Goal: Check status: Check status

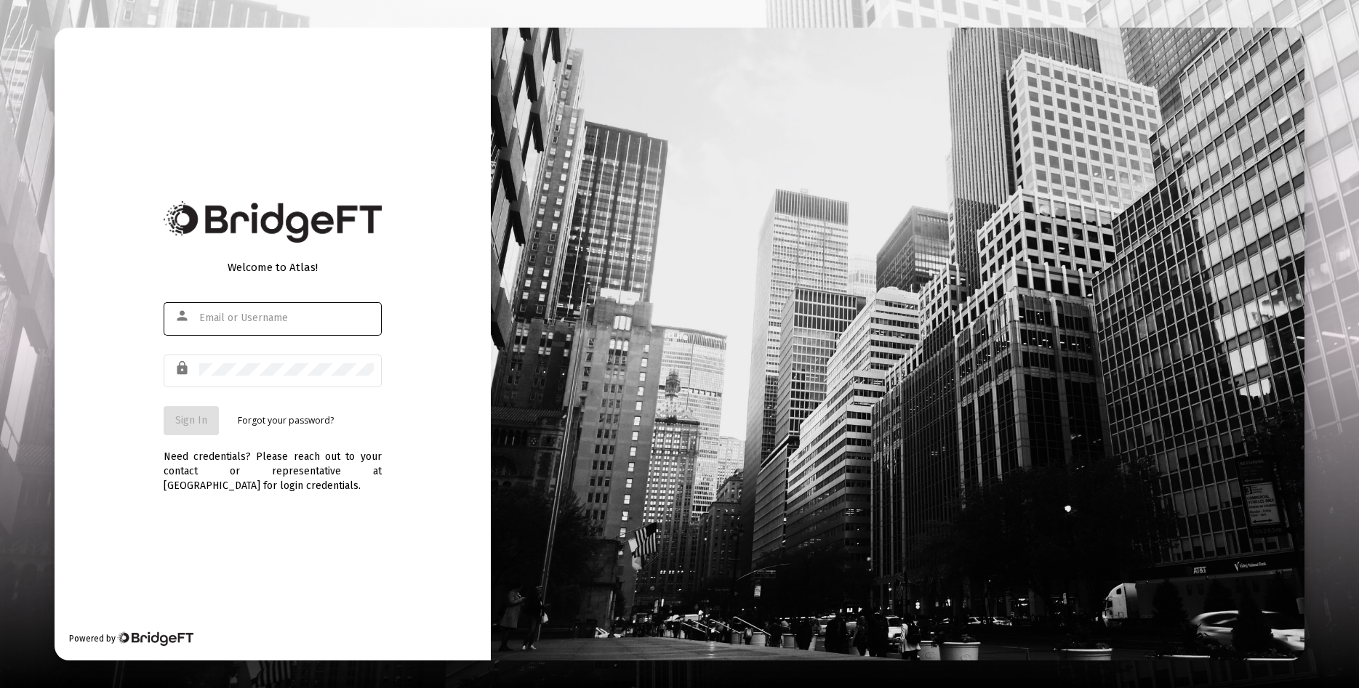
click at [305, 322] on input "text" at bounding box center [286, 319] width 174 height 12
type input "[EMAIL_ADDRESS][DOMAIN_NAME]"
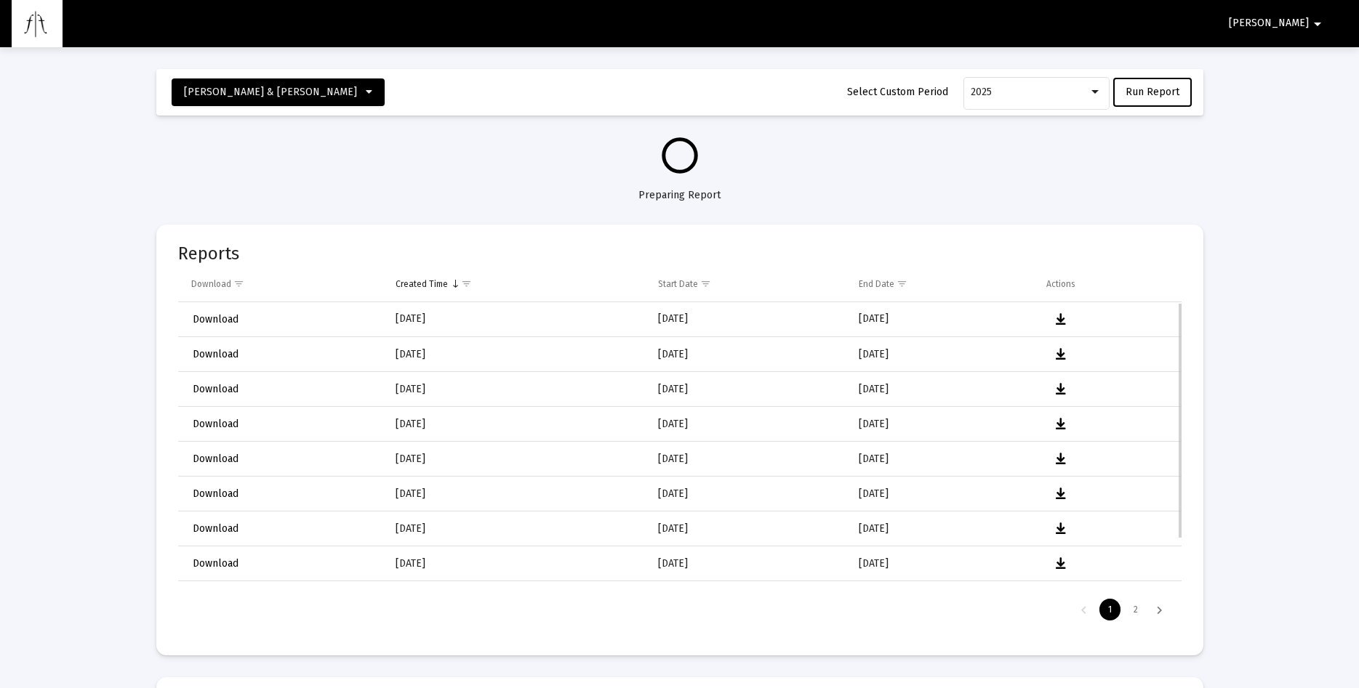
select select "View all"
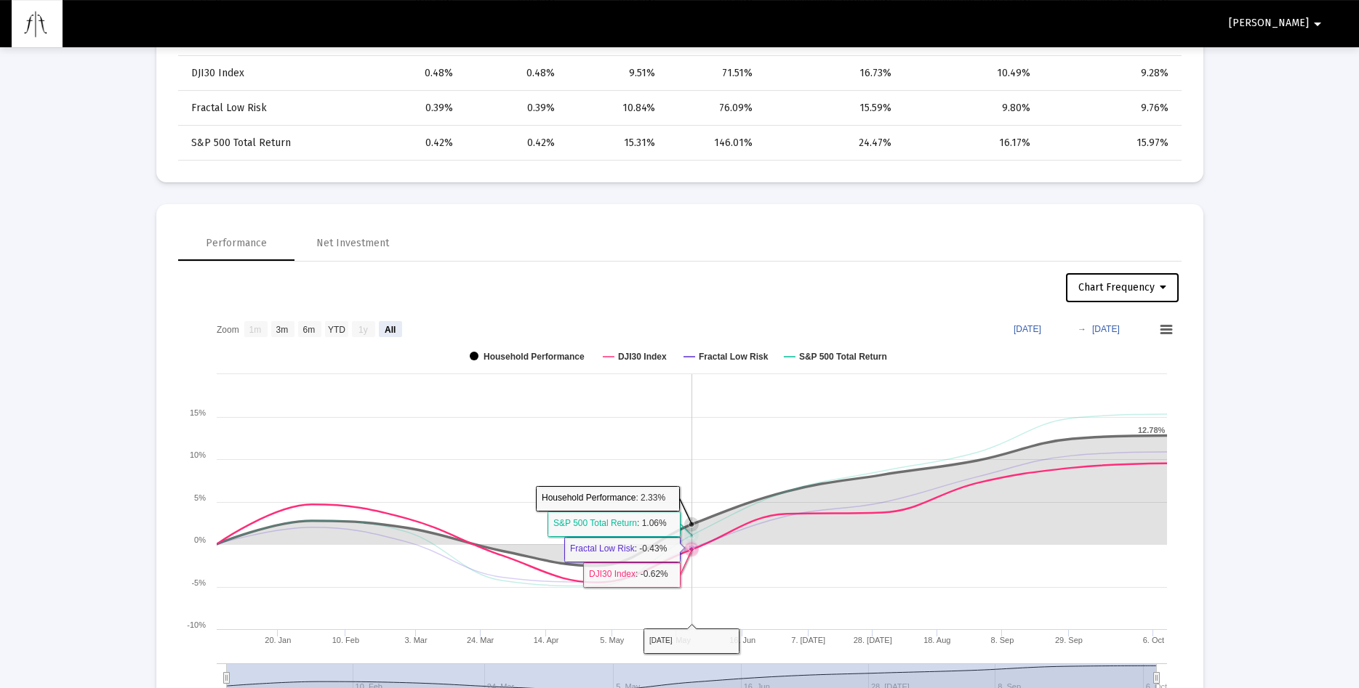
scroll to position [964, 0]
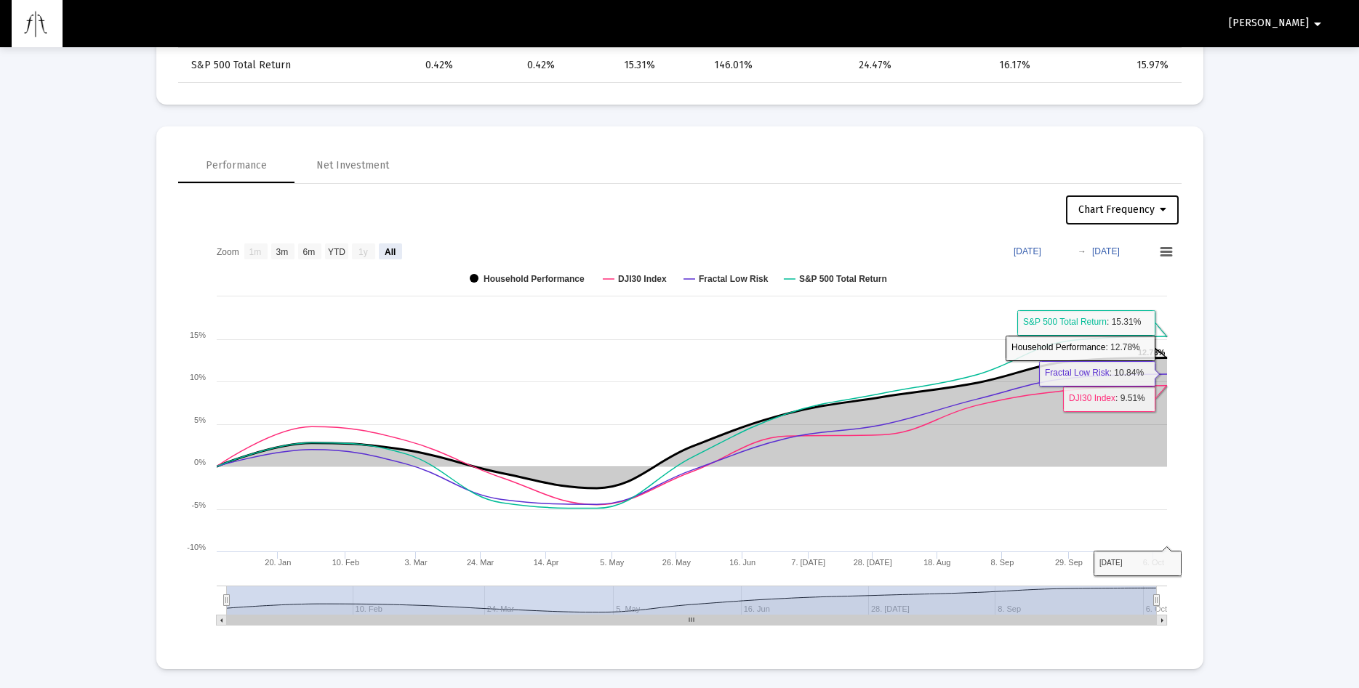
click at [1141, 205] on span "Chart Frequency" at bounding box center [1122, 210] width 88 height 12
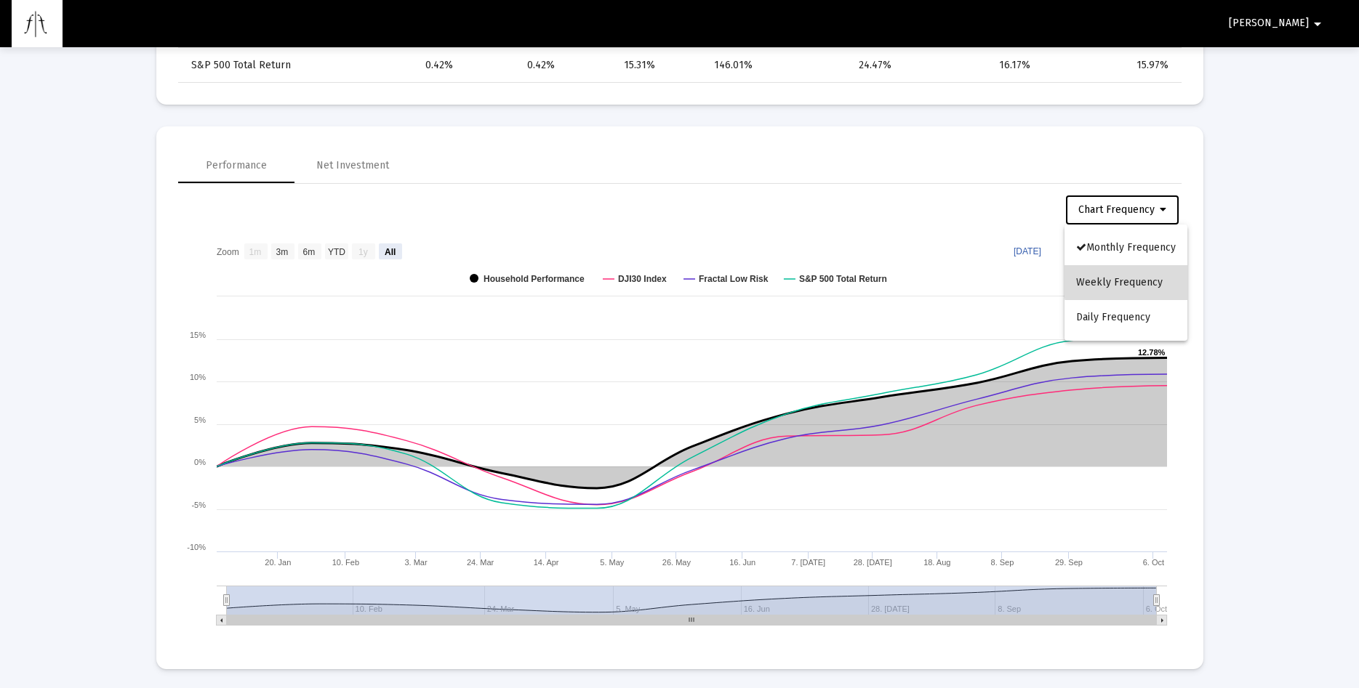
click at [1136, 281] on button "Weekly Frequency" at bounding box center [1125, 282] width 123 height 35
select select "View all"
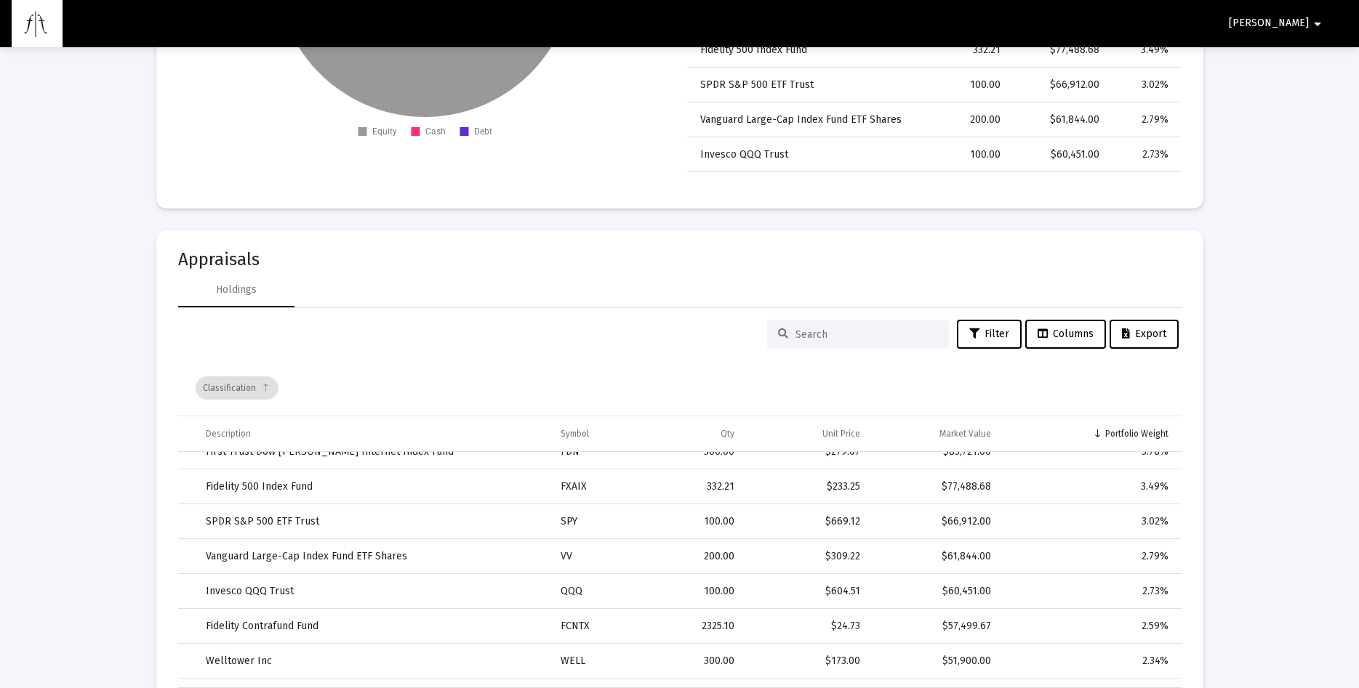
scroll to position [0, 0]
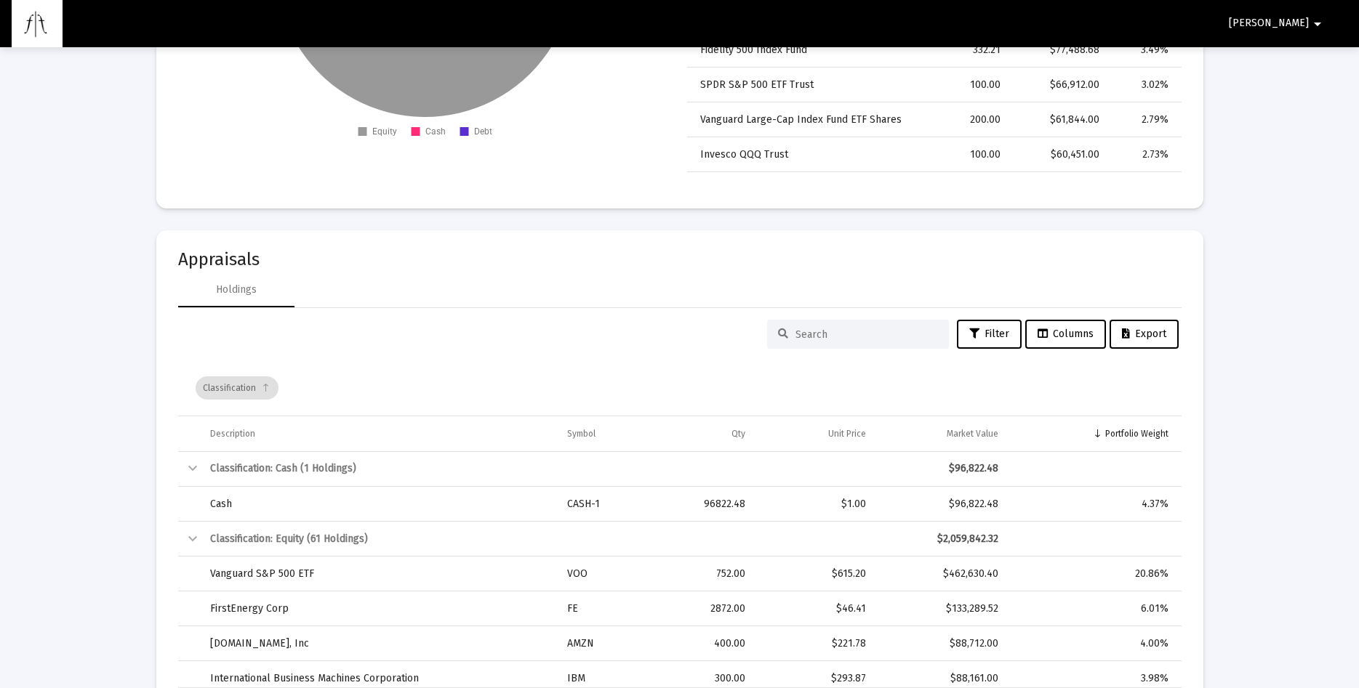
click at [1293, 619] on div "Loading... [PERSON_NAME] & [PERSON_NAME] Household Select Custom Period 2025 Ru…" at bounding box center [679, 28] width 1359 height 4951
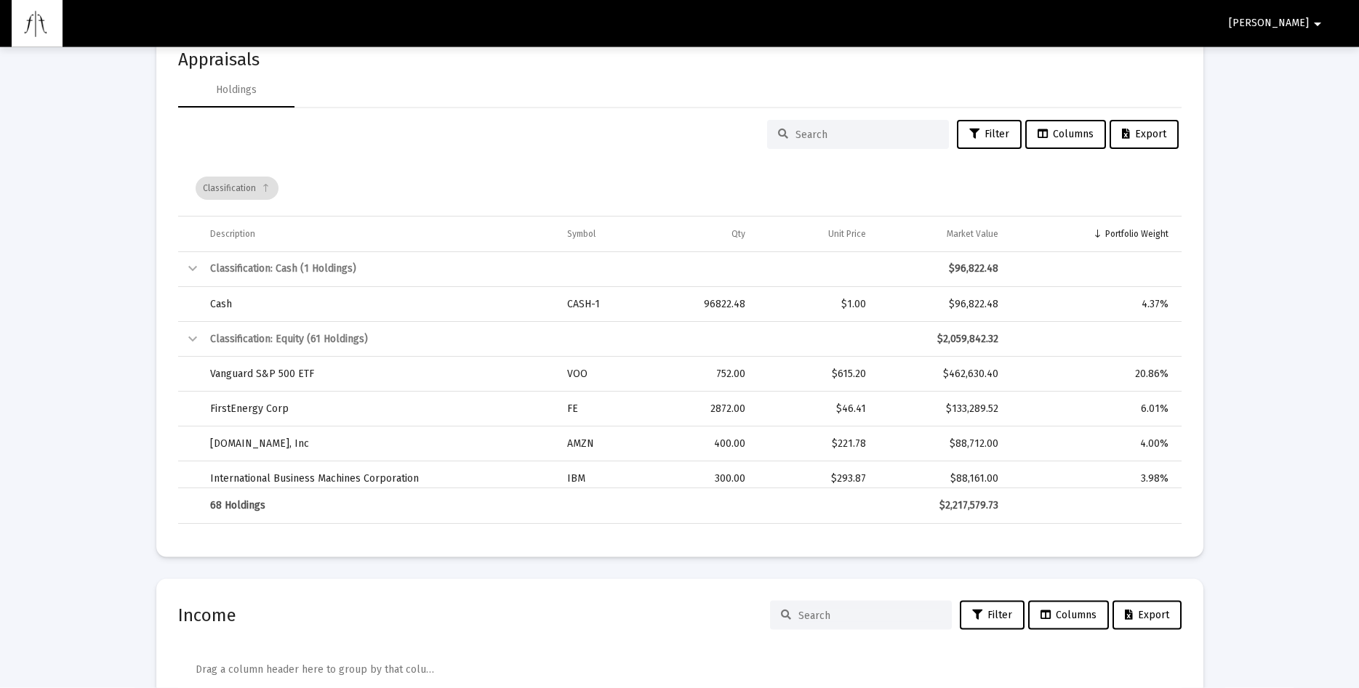
scroll to position [2669, 0]
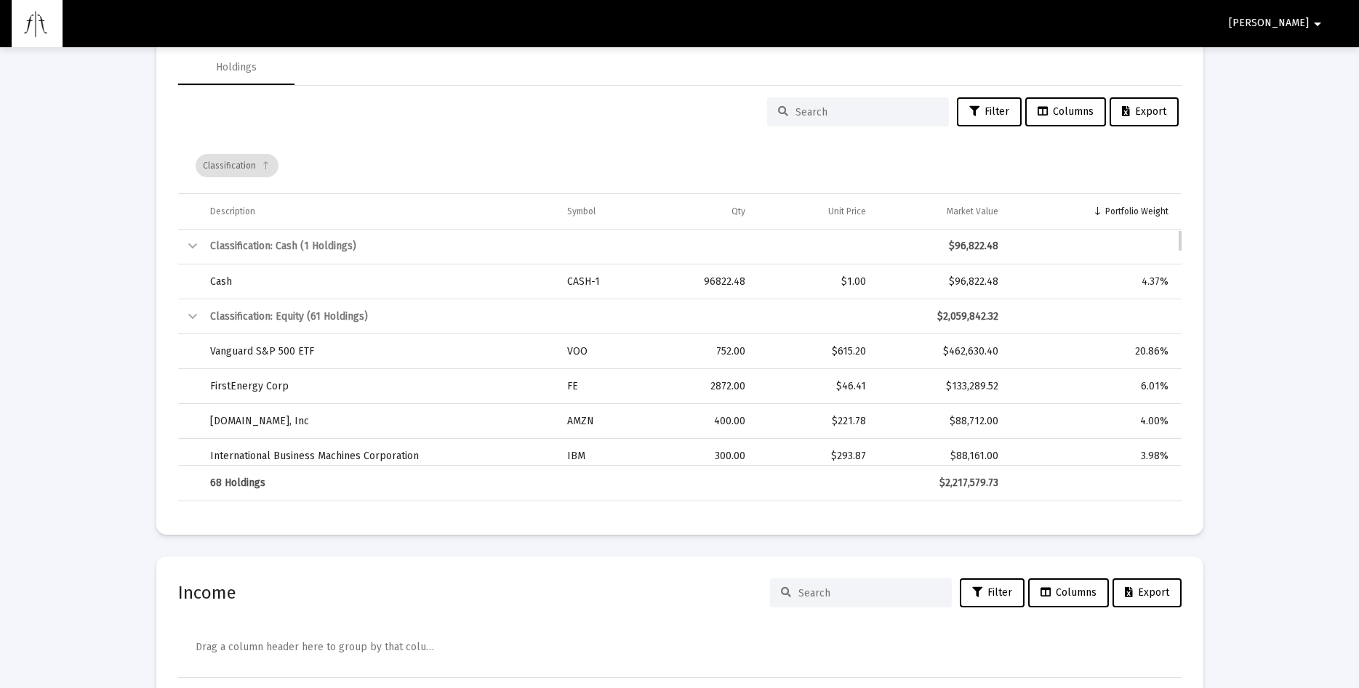
click at [1028, 318] on td "Data grid" at bounding box center [1094, 317] width 173 height 35
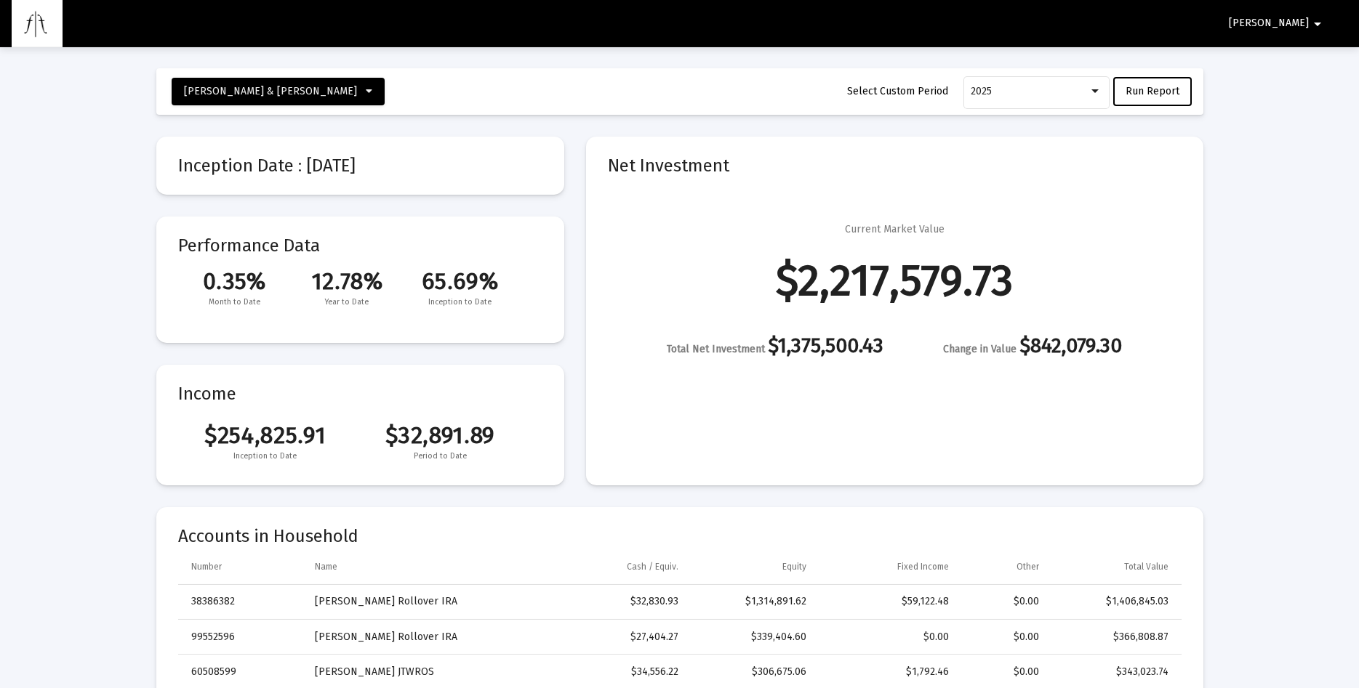
scroll to position [0, 0]
click at [366, 92] on icon at bounding box center [369, 92] width 7 height 10
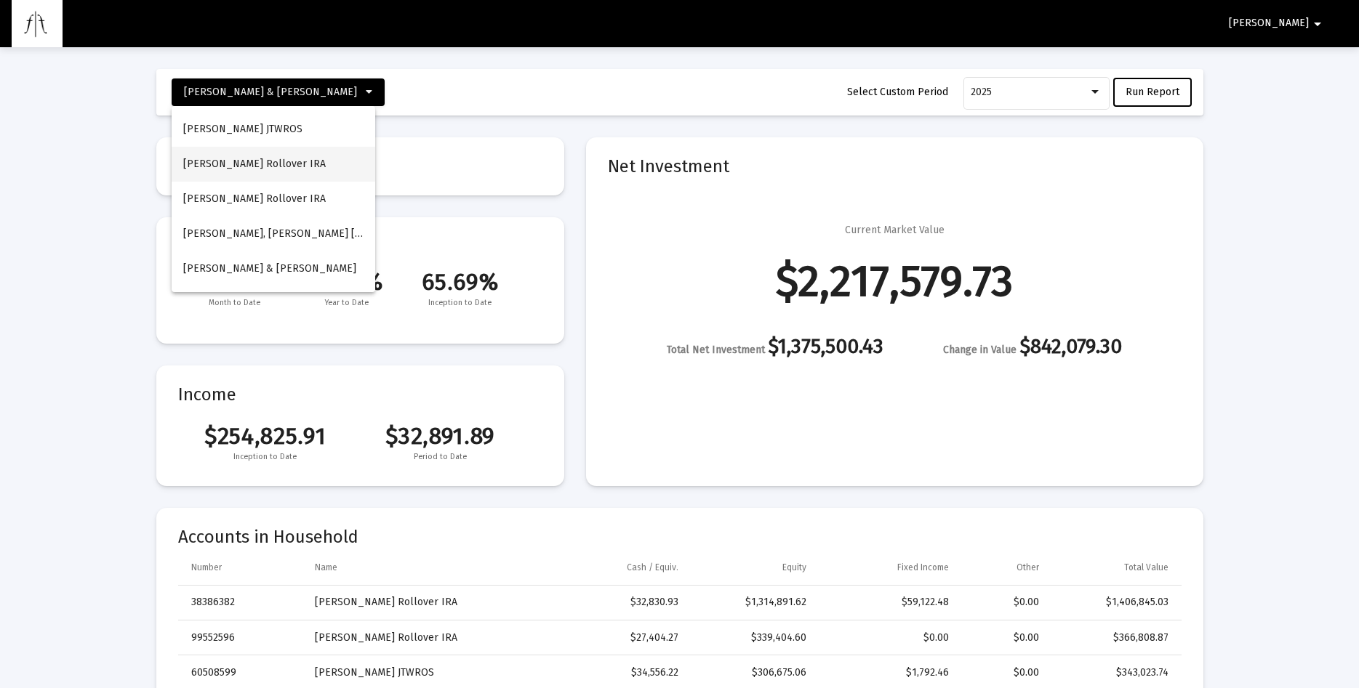
click at [235, 163] on button "[PERSON_NAME] Rollover IRA" at bounding box center [274, 164] width 204 height 35
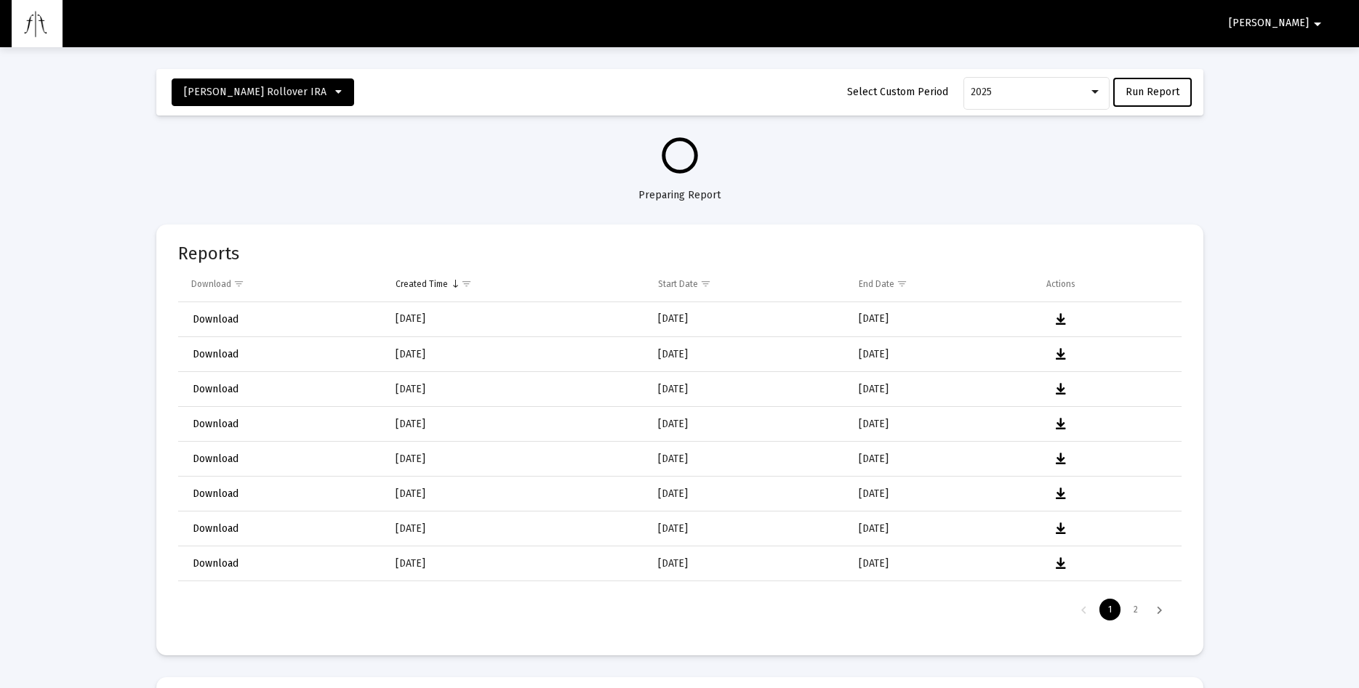
select select "View all"
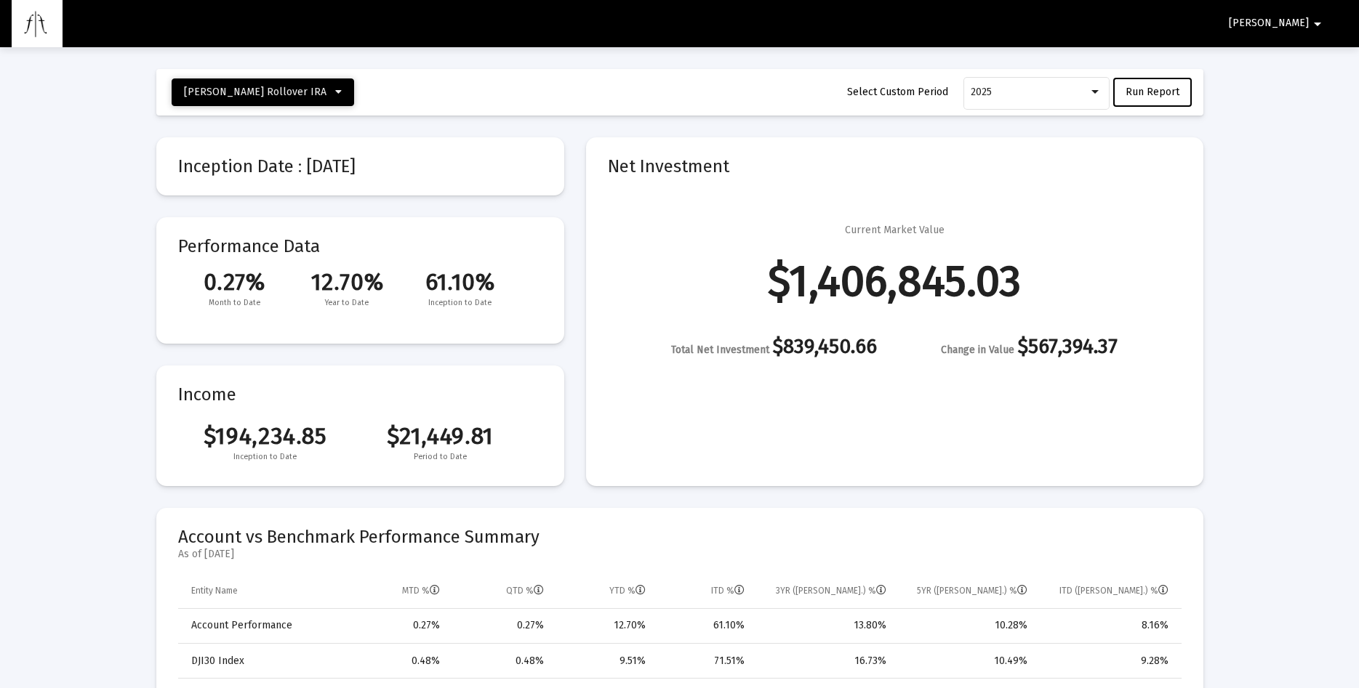
click at [310, 93] on span "[PERSON_NAME] Rollover IRA" at bounding box center [263, 92] width 158 height 12
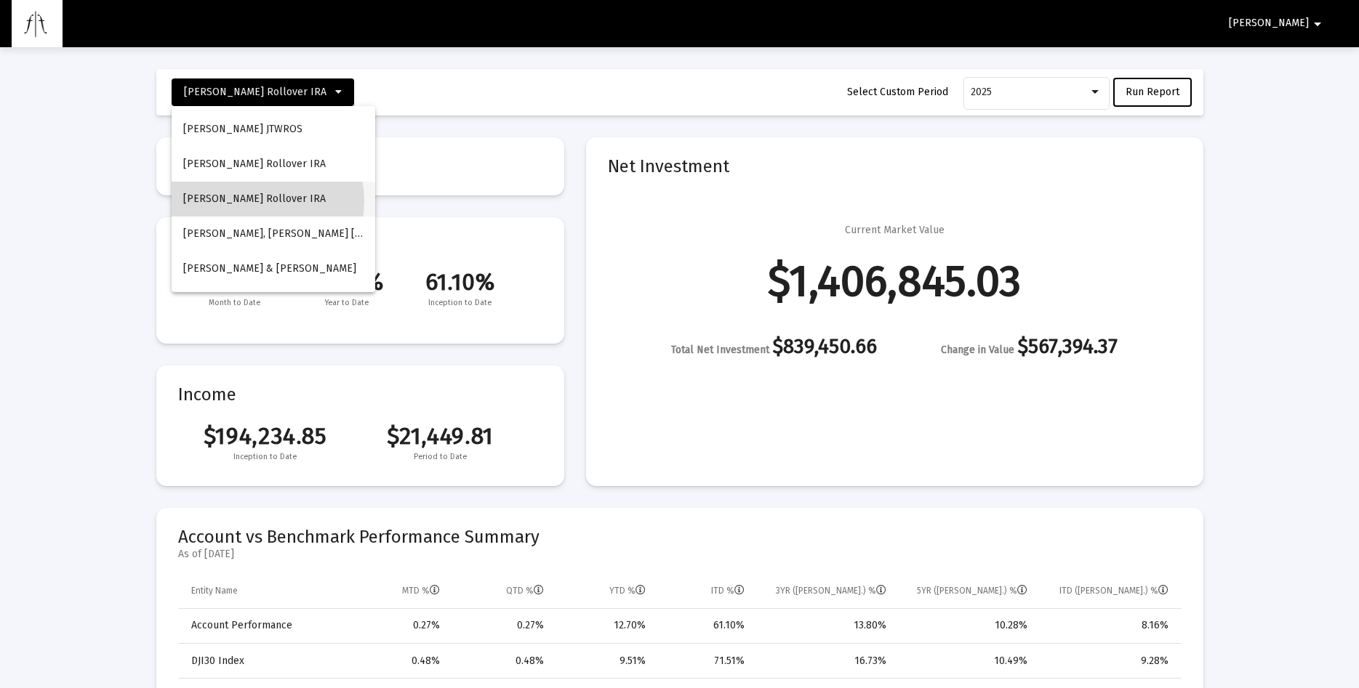
click at [261, 201] on button "[PERSON_NAME] Rollover IRA" at bounding box center [274, 199] width 204 height 35
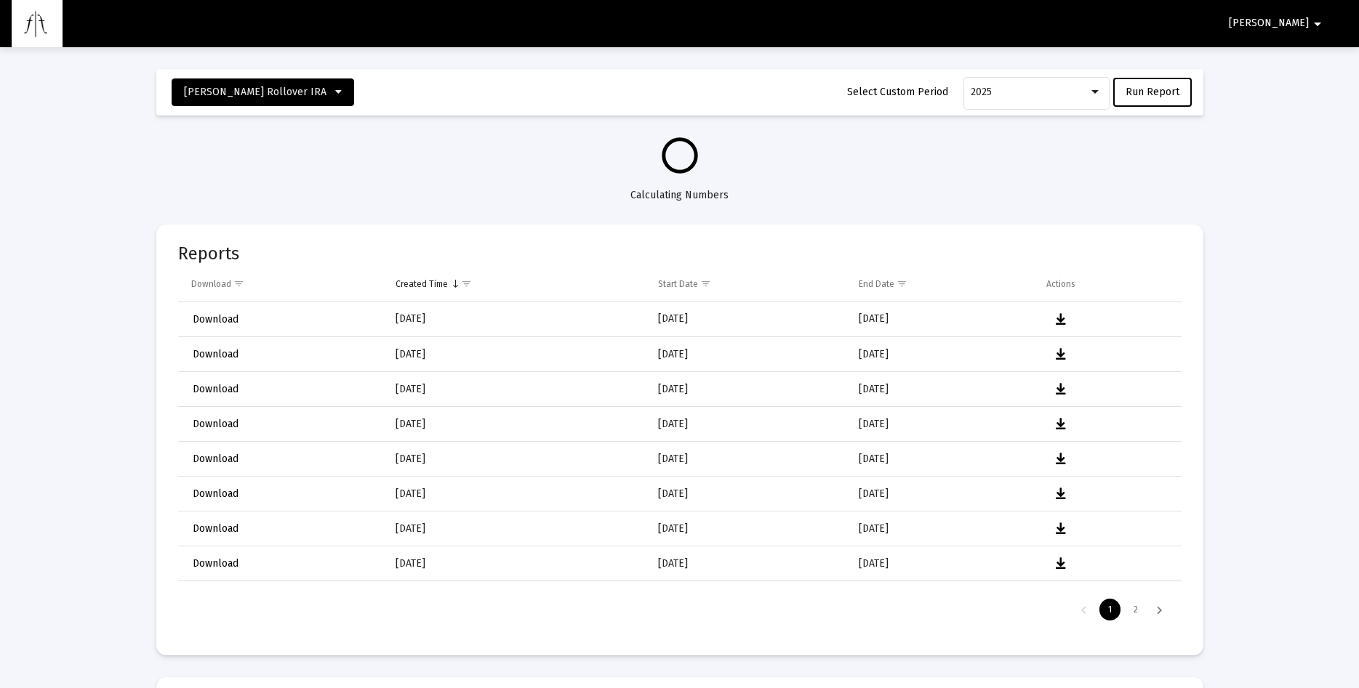
select select "View all"
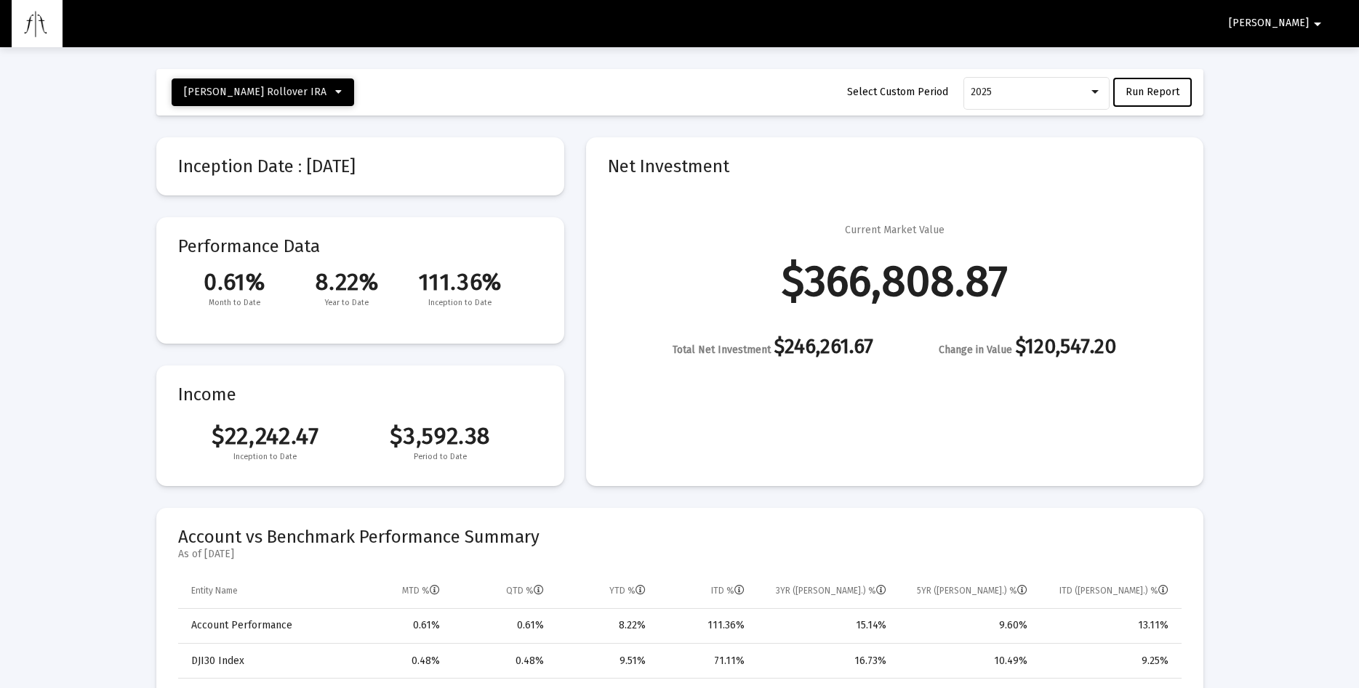
click at [335, 93] on icon at bounding box center [338, 92] width 7 height 10
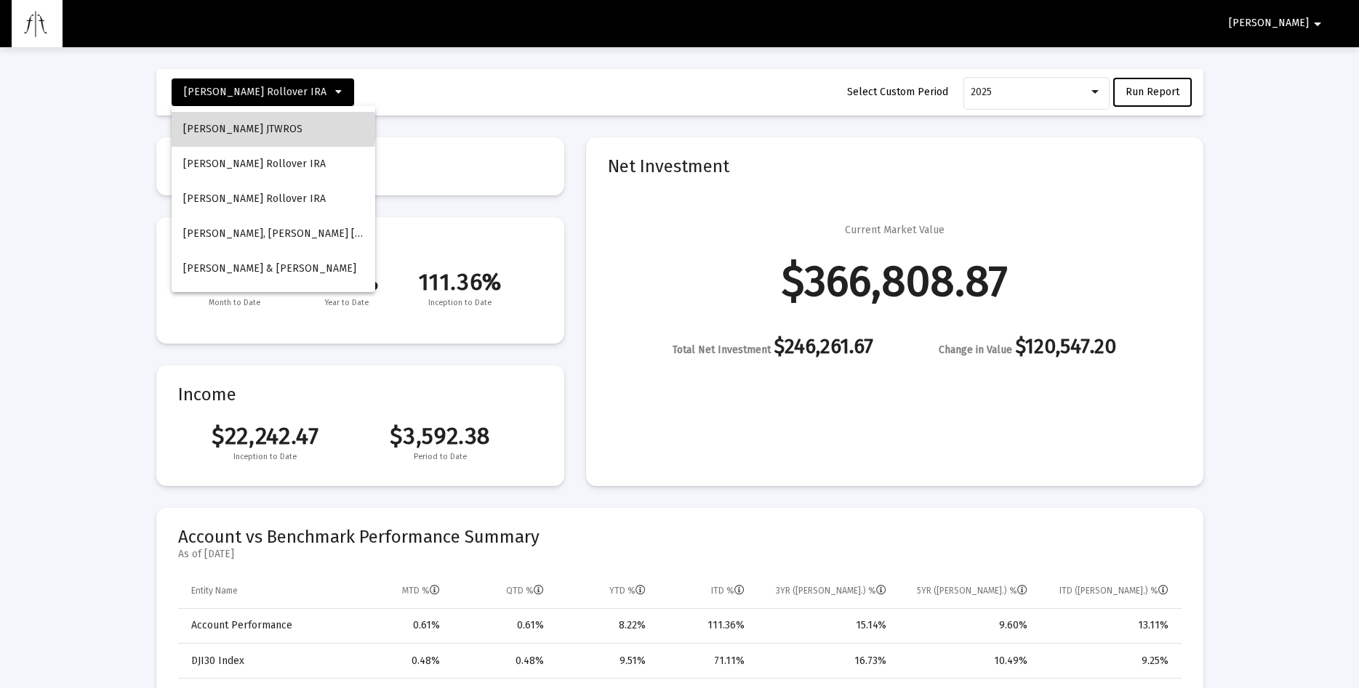
click at [273, 128] on button "[PERSON_NAME] JTWROS" at bounding box center [274, 129] width 204 height 35
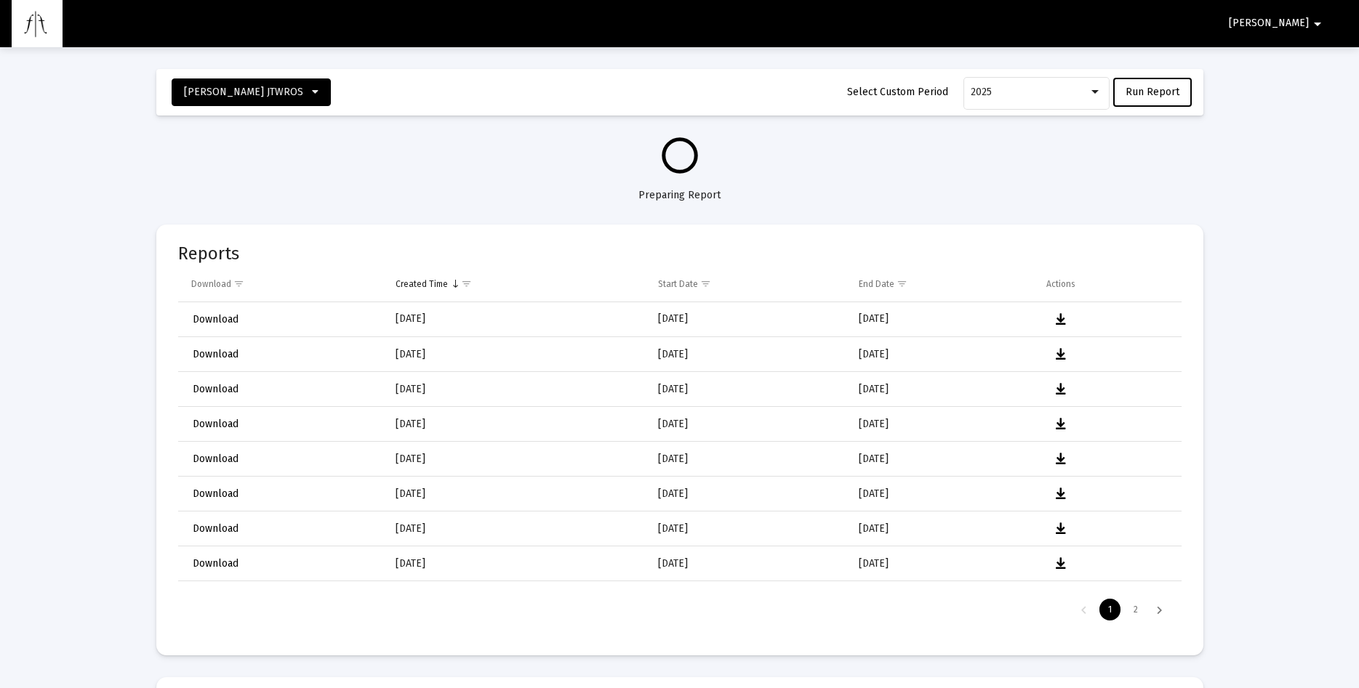
select select "View all"
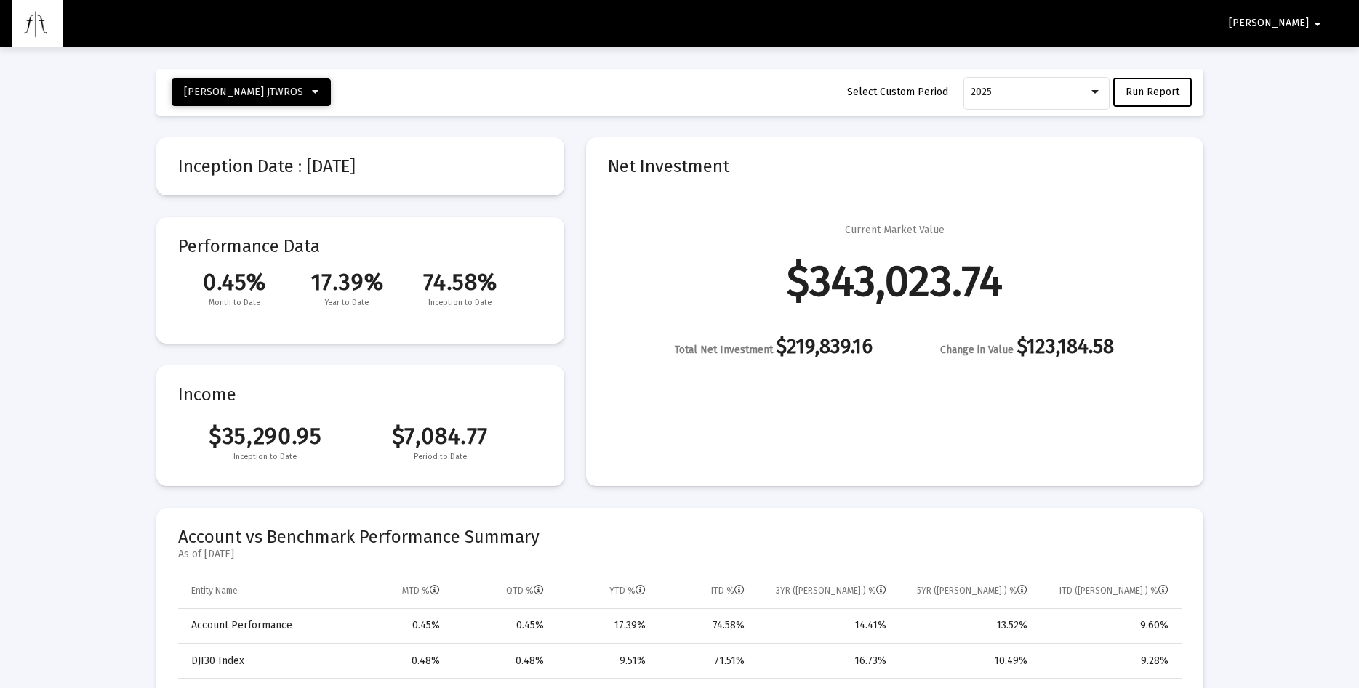
click at [287, 91] on span "[PERSON_NAME] JTWROS" at bounding box center [251, 92] width 134 height 12
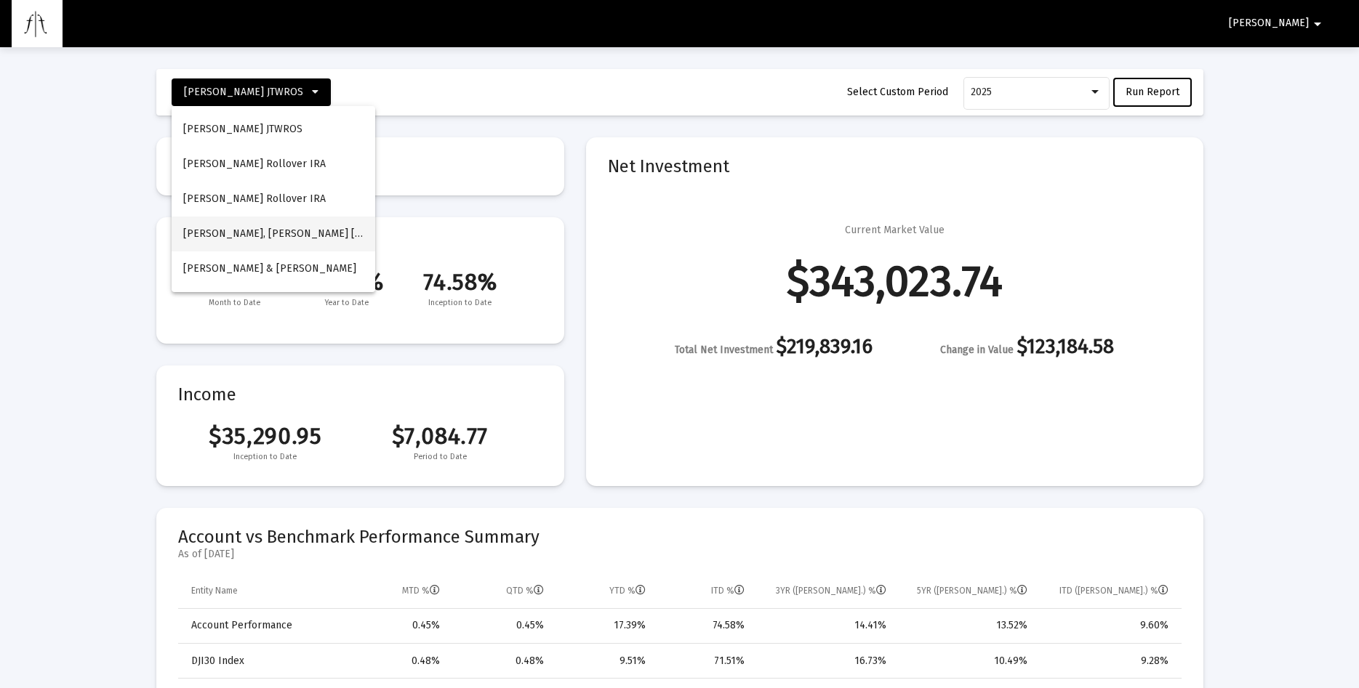
click at [245, 236] on button "[PERSON_NAME], [PERSON_NAME] [PERSON_NAME]" at bounding box center [274, 234] width 204 height 35
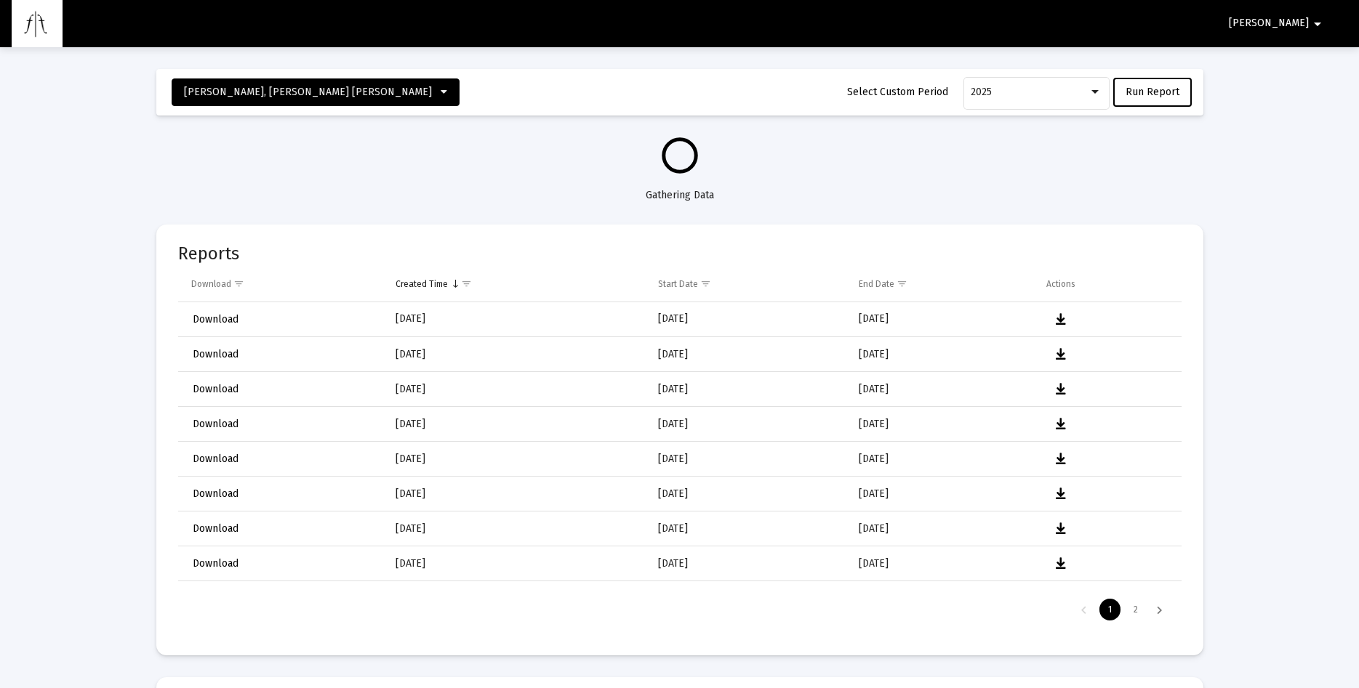
select select "View all"
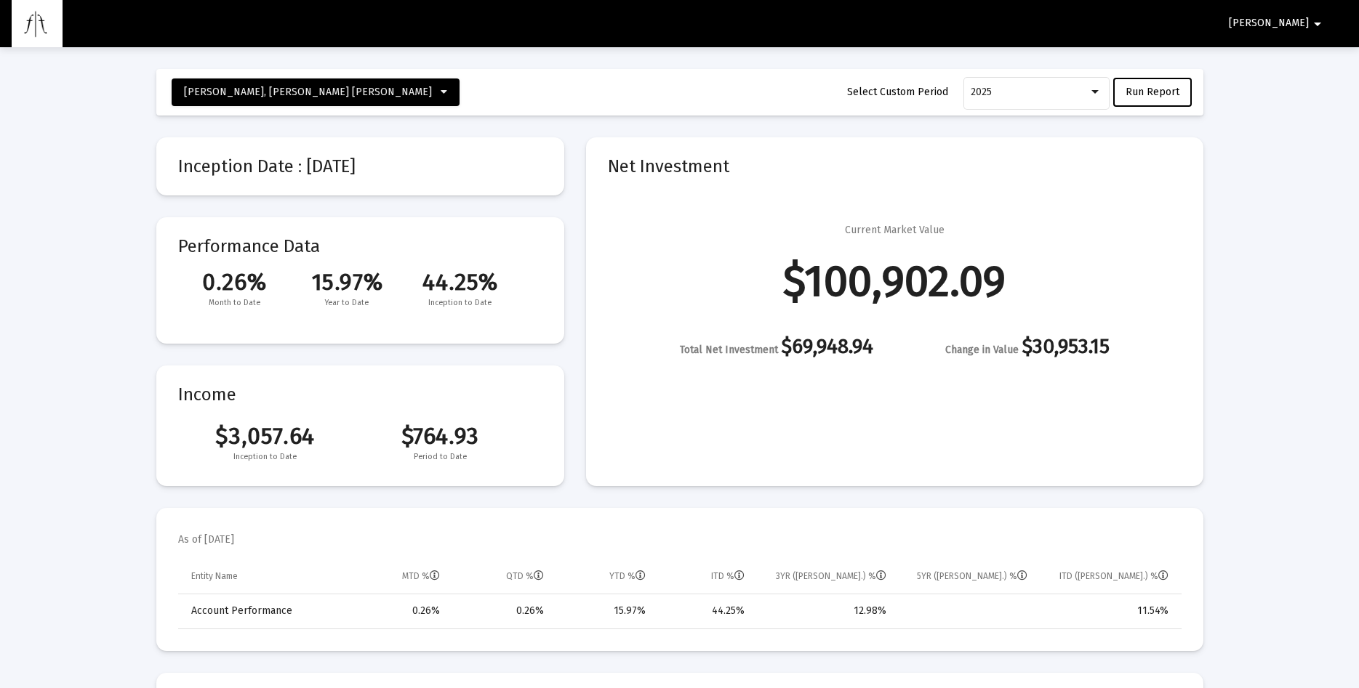
click at [1314, 21] on mat-icon "arrow_drop_down" at bounding box center [1317, 23] width 17 height 29
click at [1317, 62] on button "Logout" at bounding box center [1310, 61] width 81 height 35
